Goal: Task Accomplishment & Management: Complete application form

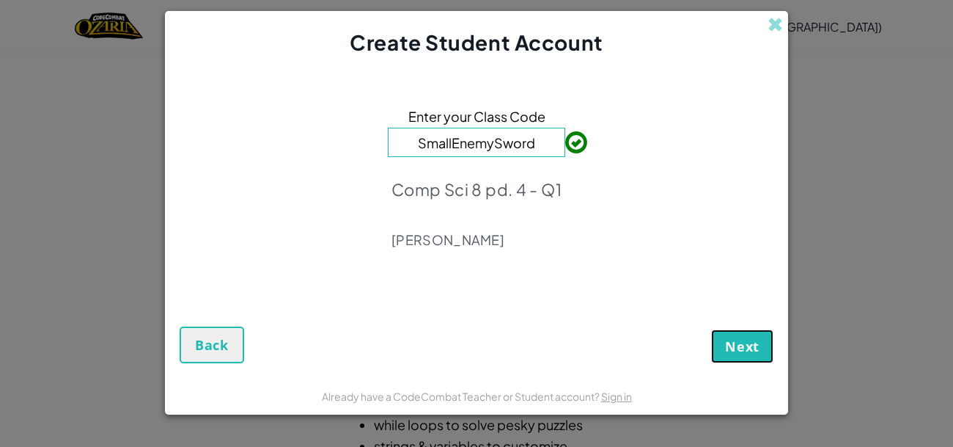
click at [752, 351] on span "Next" at bounding box center [742, 346] width 34 height 18
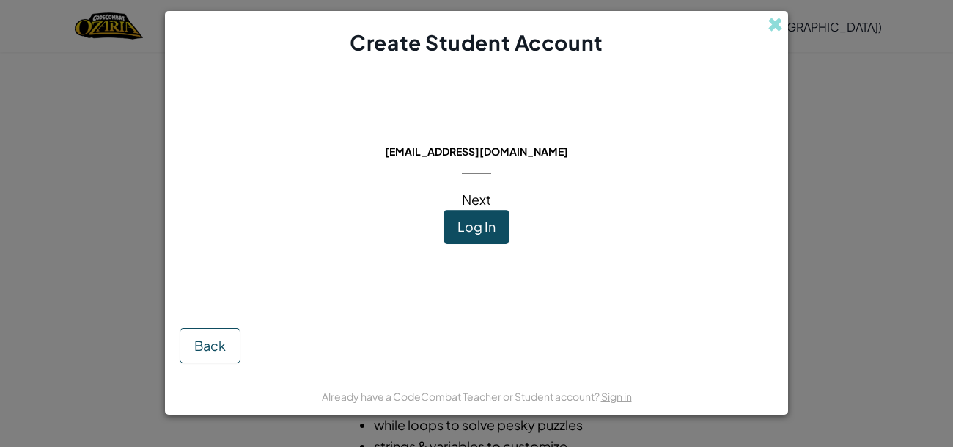
click at [479, 192] on span "Next" at bounding box center [476, 199] width 29 height 17
click at [476, 202] on span "Next" at bounding box center [476, 199] width 29 height 17
click at [483, 213] on button "Log In" at bounding box center [477, 227] width 66 height 34
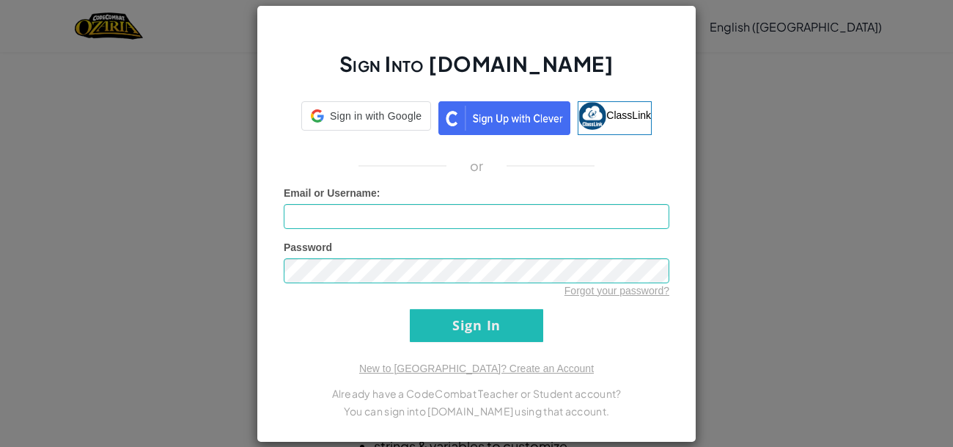
click at [400, 353] on div "Sign Into [DOMAIN_NAME] Sign in with Google Sign in with Google. Opens in new t…" at bounding box center [477, 223] width 440 height 437
